Goal: Book appointment/travel/reservation

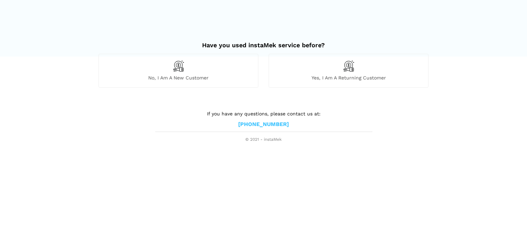
click at [174, 70] on img at bounding box center [178, 66] width 12 height 12
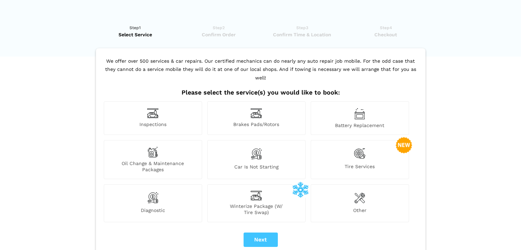
click at [157, 112] on div "Inspections" at bounding box center [153, 118] width 98 height 34
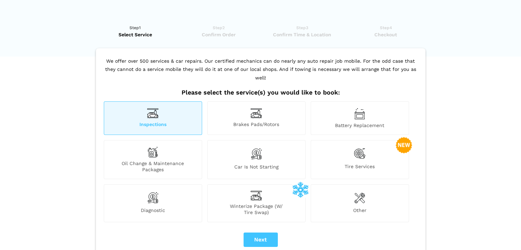
scroll to position [69, 0]
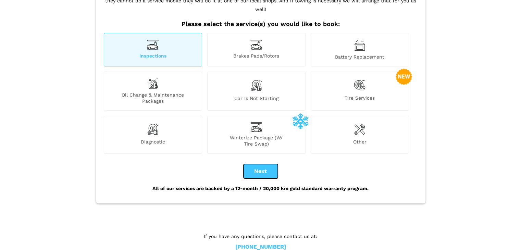
click at [256, 164] on button "Next" at bounding box center [261, 171] width 34 height 14
checkbox input "true"
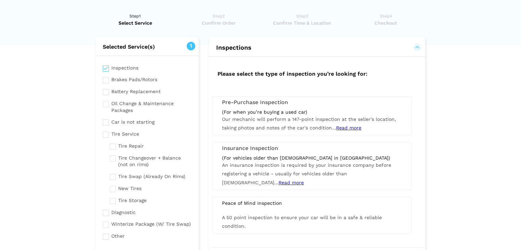
scroll to position [0, 0]
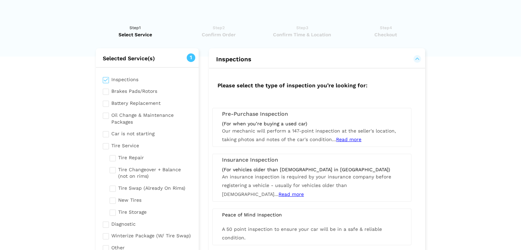
click at [296, 130] on span "Our mechanic will perform a 147-point inspection at the seller's location, taki…" at bounding box center [309, 135] width 174 height 14
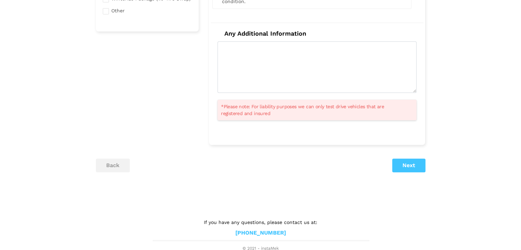
scroll to position [169, 0]
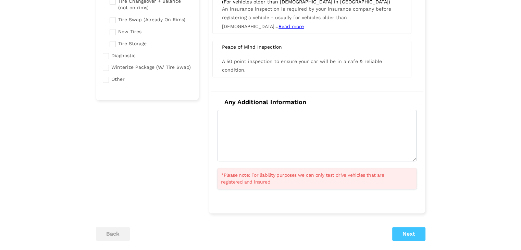
click at [242, 172] on span "*Please note: For liability purposes we can only test drive vehicles that are r…" at bounding box center [313, 179] width 184 height 14
click at [403, 232] on button "Next" at bounding box center [409, 234] width 33 height 14
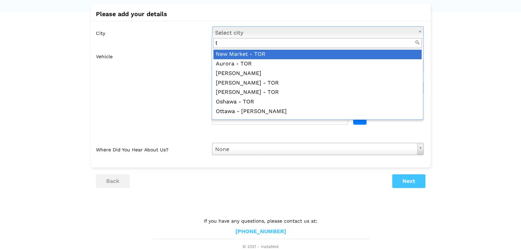
scroll to position [0, 0]
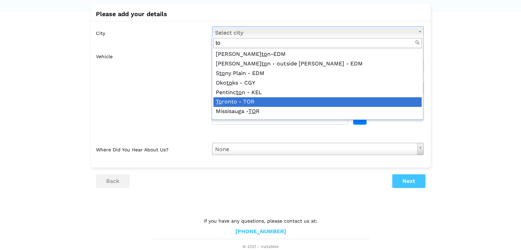
type input "to"
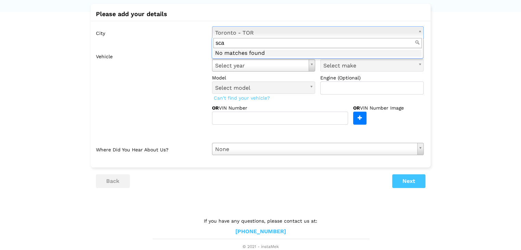
type input "scar"
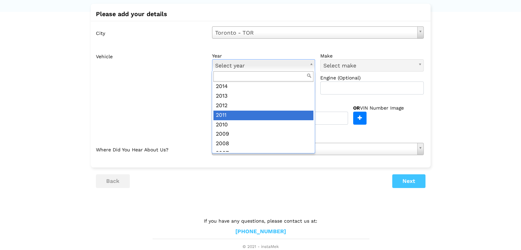
scroll to position [137, 0]
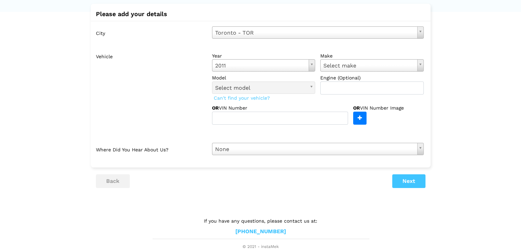
click at [147, 151] on label "Where did you hear about us?" at bounding box center [151, 149] width 111 height 12
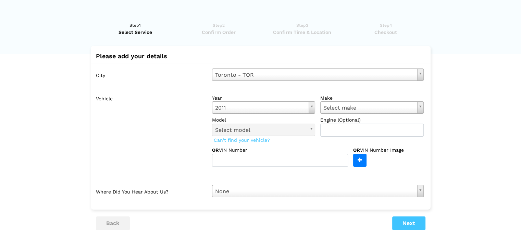
scroll to position [0, 0]
